Goal: Information Seeking & Learning: Learn about a topic

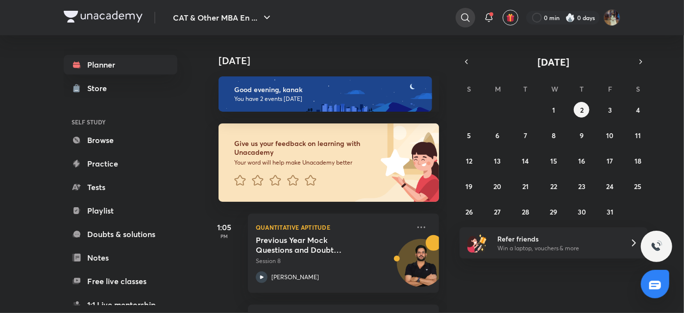
click at [464, 15] on icon at bounding box center [466, 18] width 12 height 12
type input "omet"
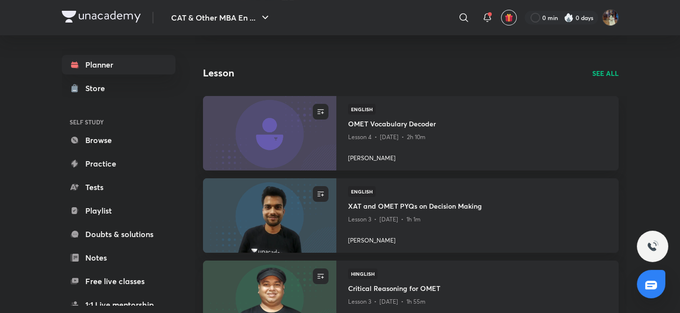
scroll to position [348, 0]
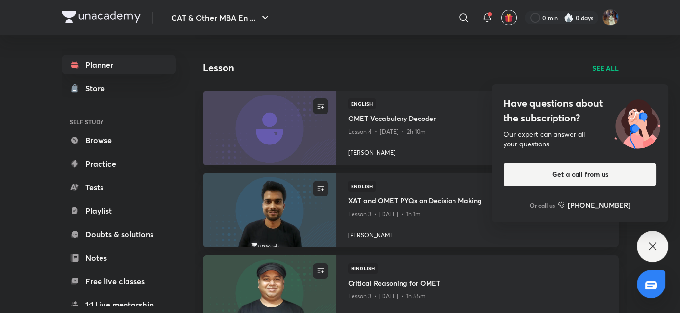
click at [648, 242] on icon at bounding box center [653, 247] width 12 height 12
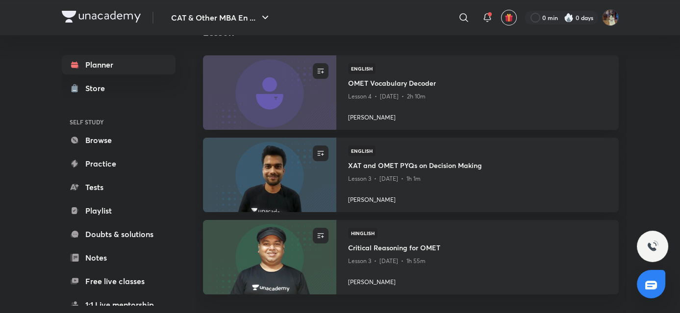
scroll to position [382, 0]
